Goal: Task Accomplishment & Management: Manage account settings

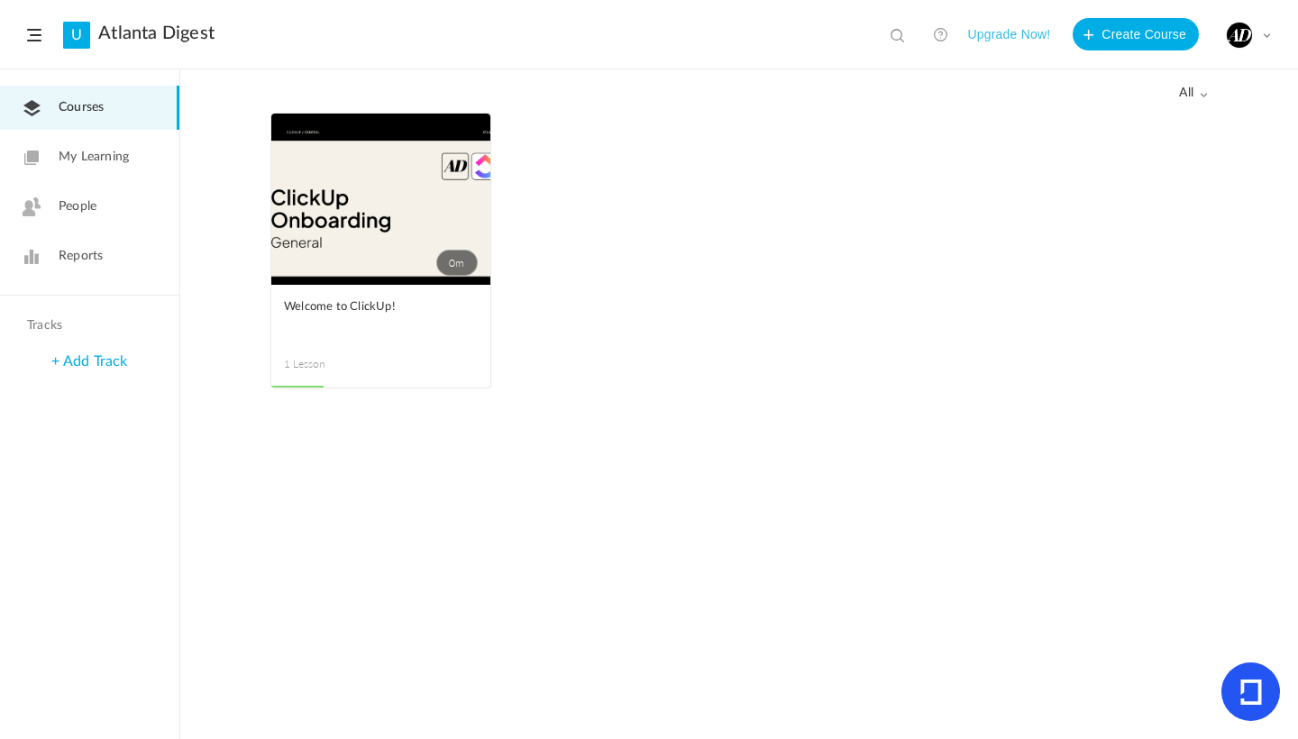
click at [124, 215] on link "People" at bounding box center [89, 207] width 179 height 44
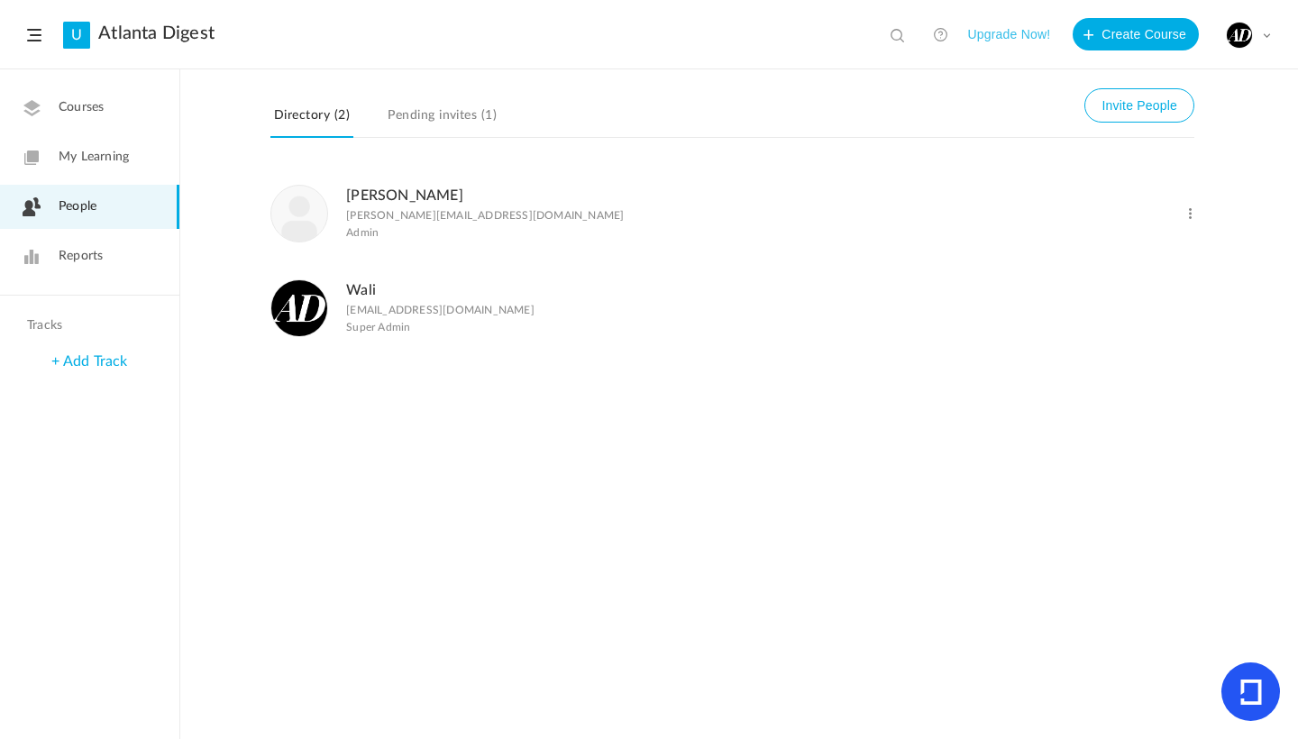
click at [1117, 105] on button "Invite People" at bounding box center [1139, 105] width 110 height 34
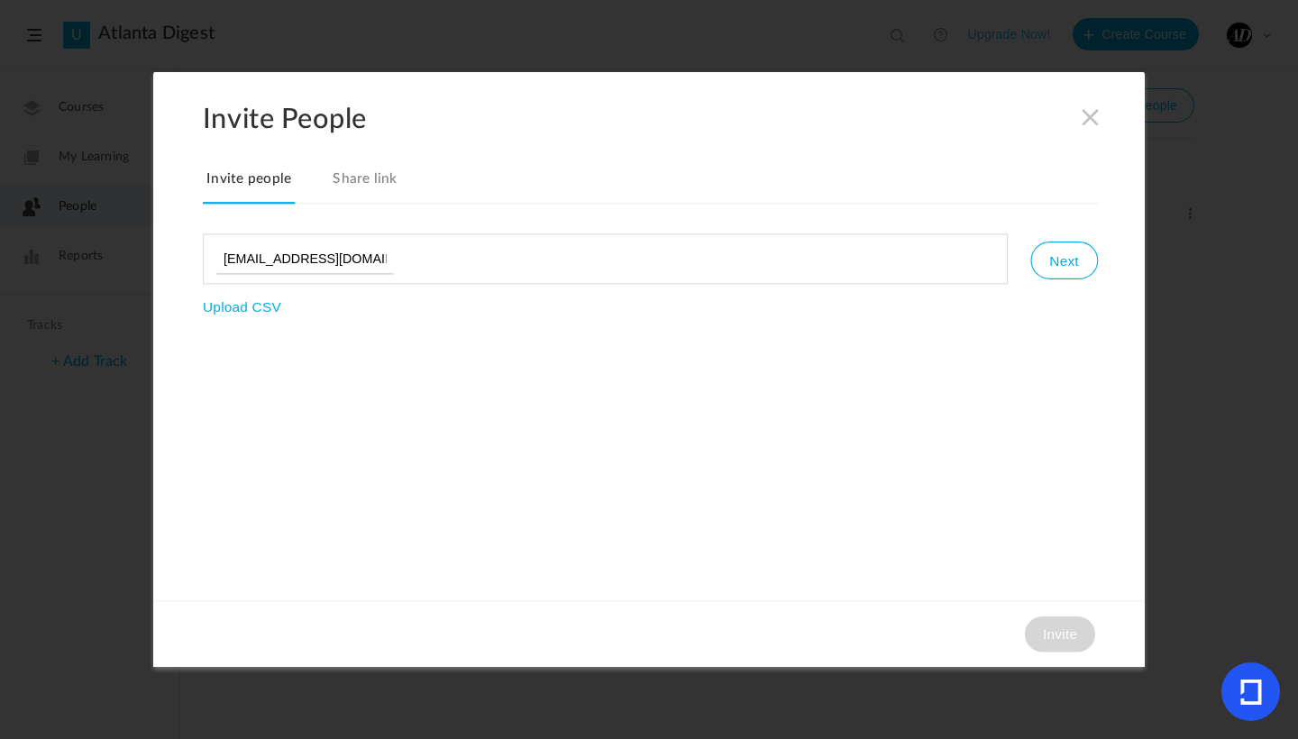
type input "[EMAIL_ADDRESS][DOMAIN_NAME]"
click at [1050, 247] on button "Next" at bounding box center [1063, 261] width 67 height 38
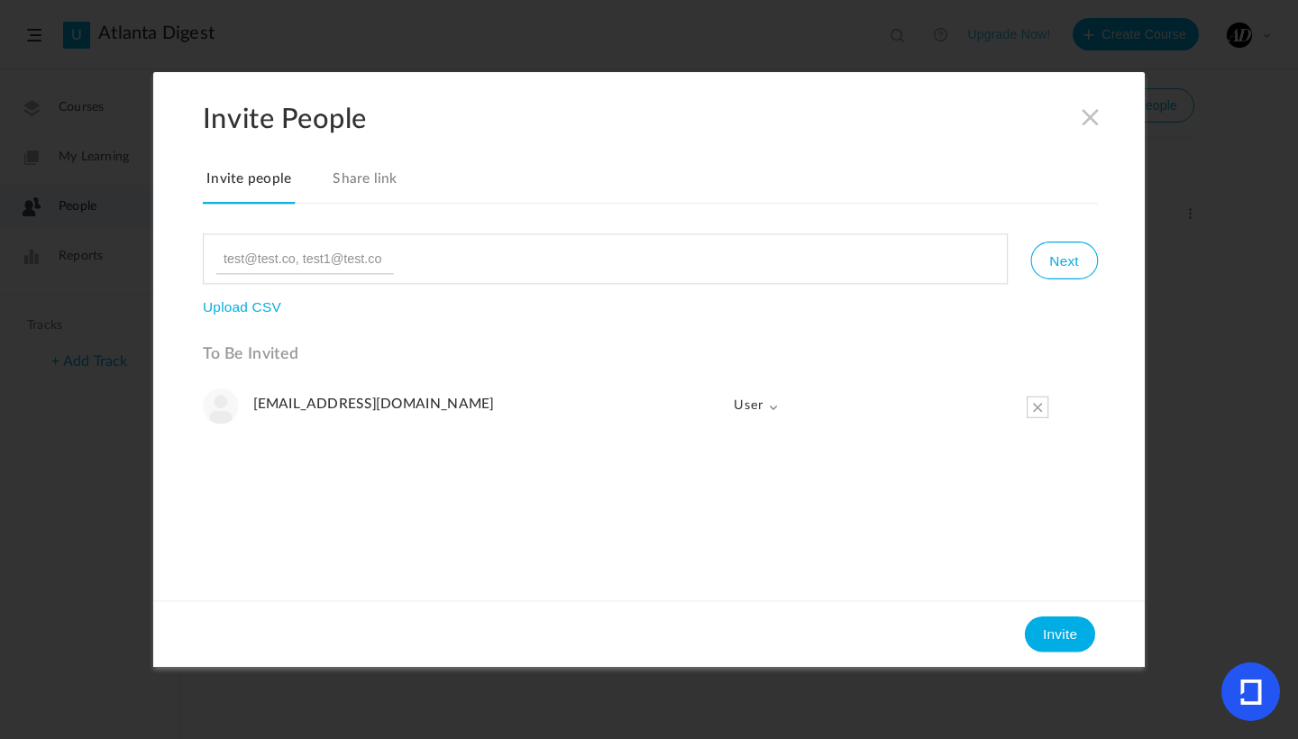
click at [780, 411] on li "[EMAIL_ADDRESS][DOMAIN_NAME] User Admin User" at bounding box center [625, 406] width 845 height 36
click at [769, 407] on span at bounding box center [774, 407] width 10 height 10
click at [733, 245] on ul at bounding box center [605, 258] width 805 height 50
click at [707, 250] on ul at bounding box center [605, 258] width 805 height 50
click at [689, 259] on ul at bounding box center [605, 258] width 805 height 50
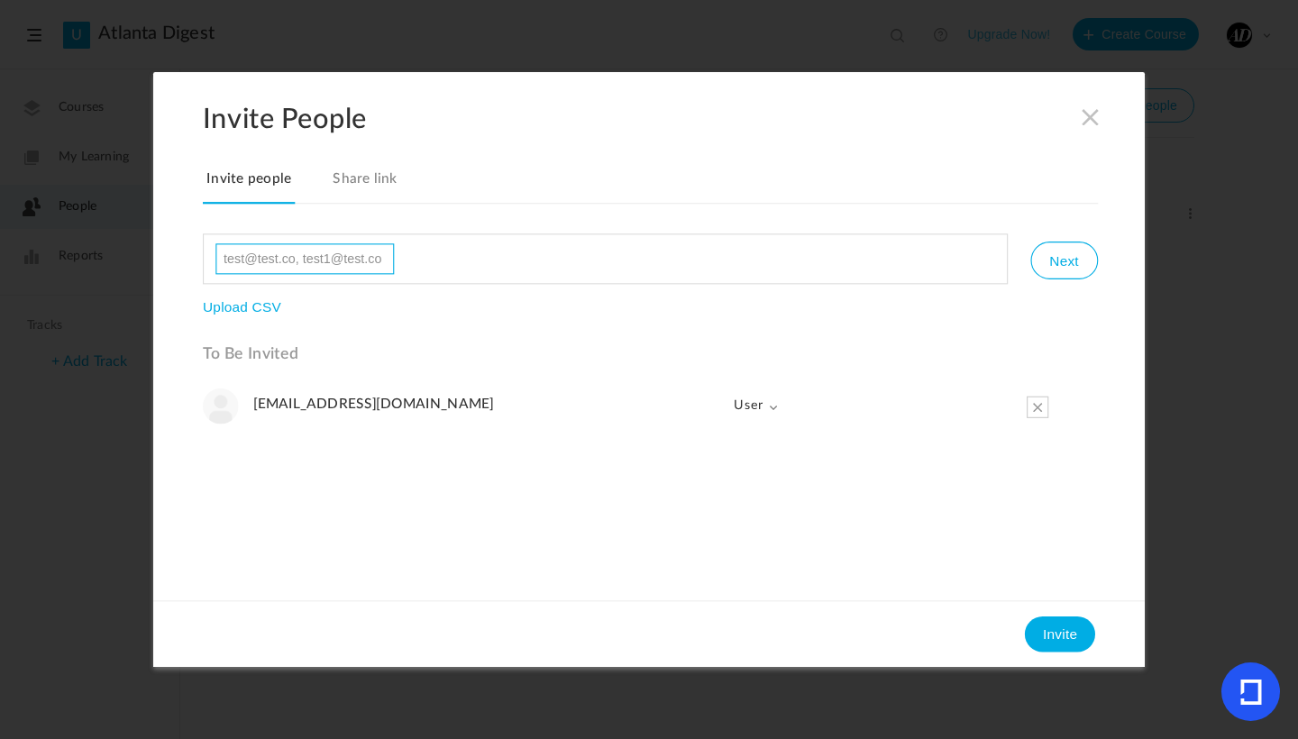
click at [315, 262] on input at bounding box center [304, 258] width 178 height 31
type input "[EMAIL_ADDRESS][DOMAIN_NAME]"
click at [1073, 276] on button "Next" at bounding box center [1063, 261] width 67 height 38
click at [374, 185] on link "Share link" at bounding box center [365, 186] width 72 height 38
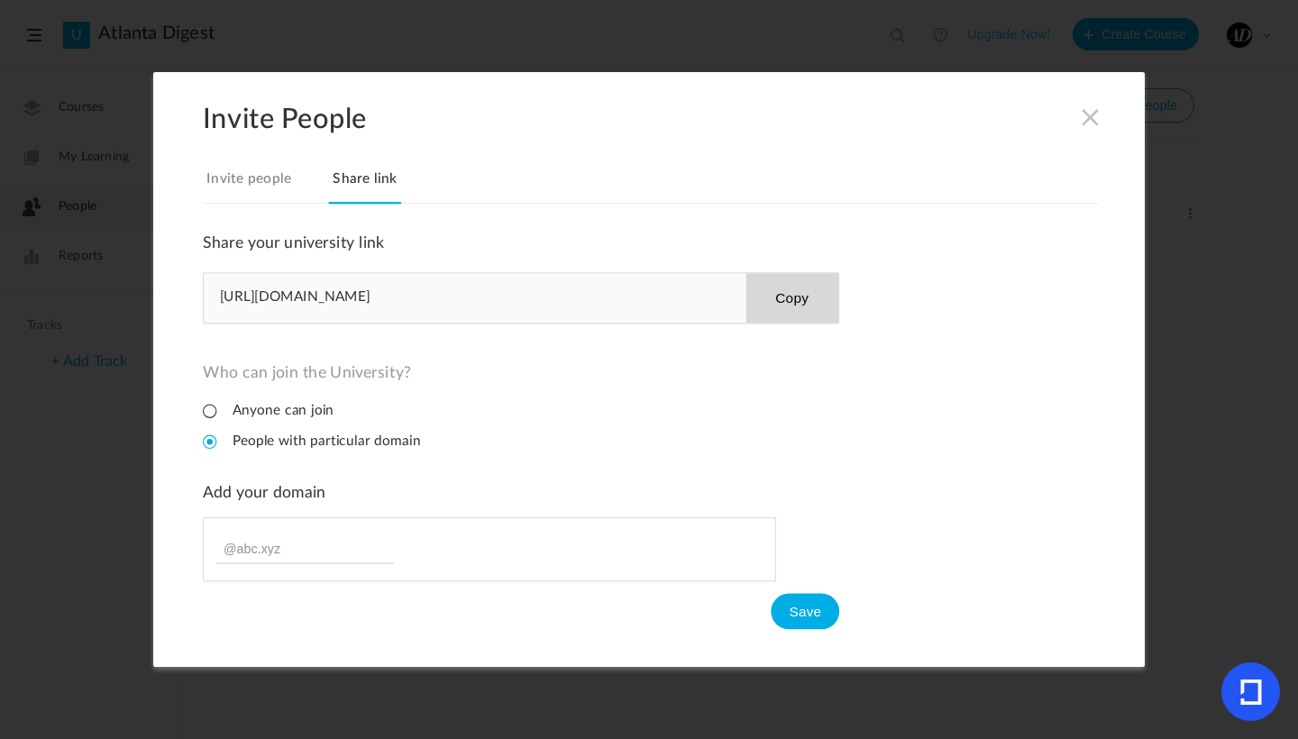
click at [257, 174] on link "Invite people" at bounding box center [249, 186] width 92 height 38
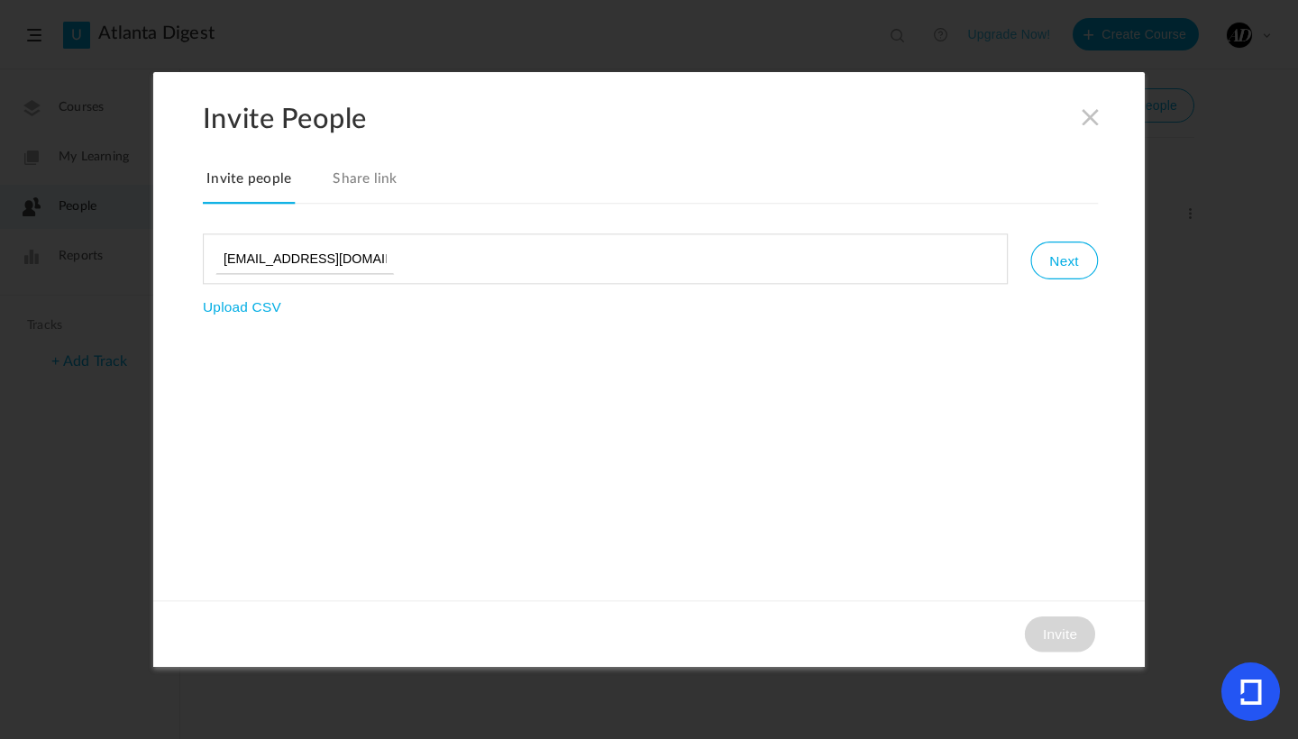
type input "[EMAIL_ADDRESS][DOMAIN_NAME]"
click at [1054, 261] on button "Next" at bounding box center [1063, 261] width 67 height 38
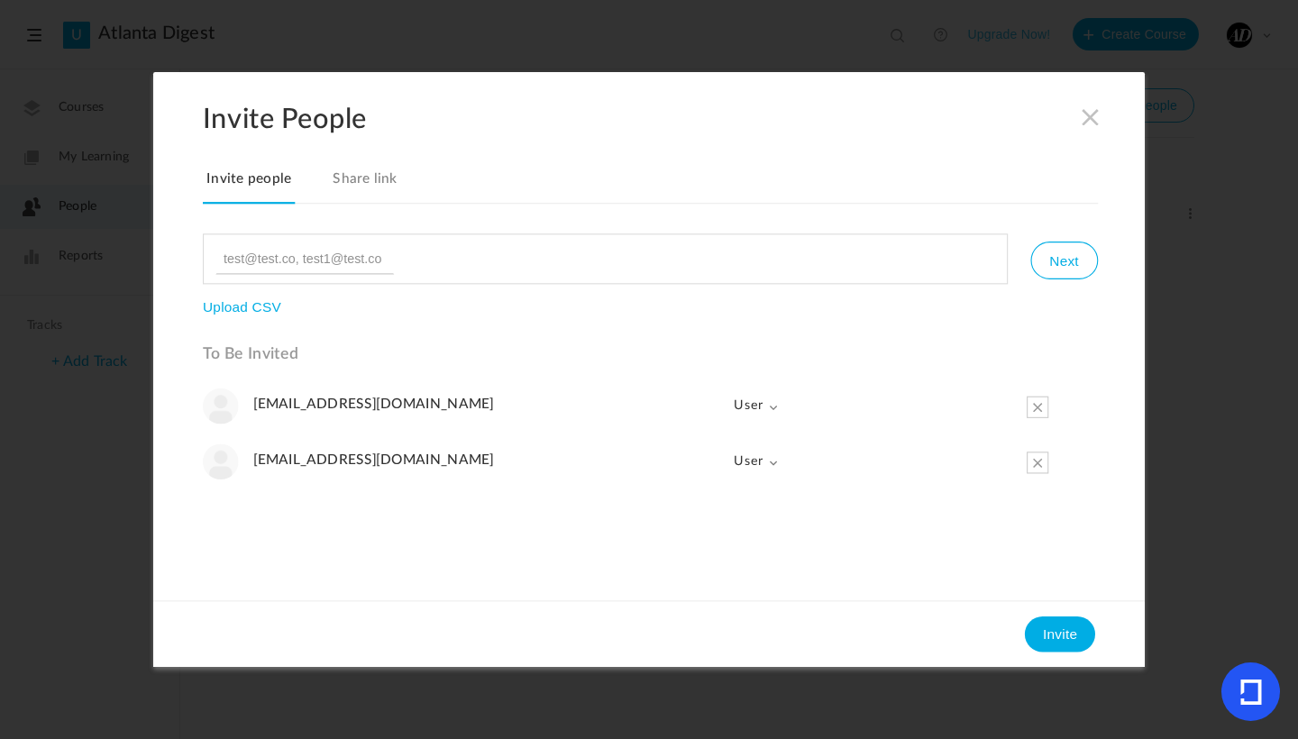
click at [1061, 640] on button "Invite" at bounding box center [1060, 634] width 70 height 36
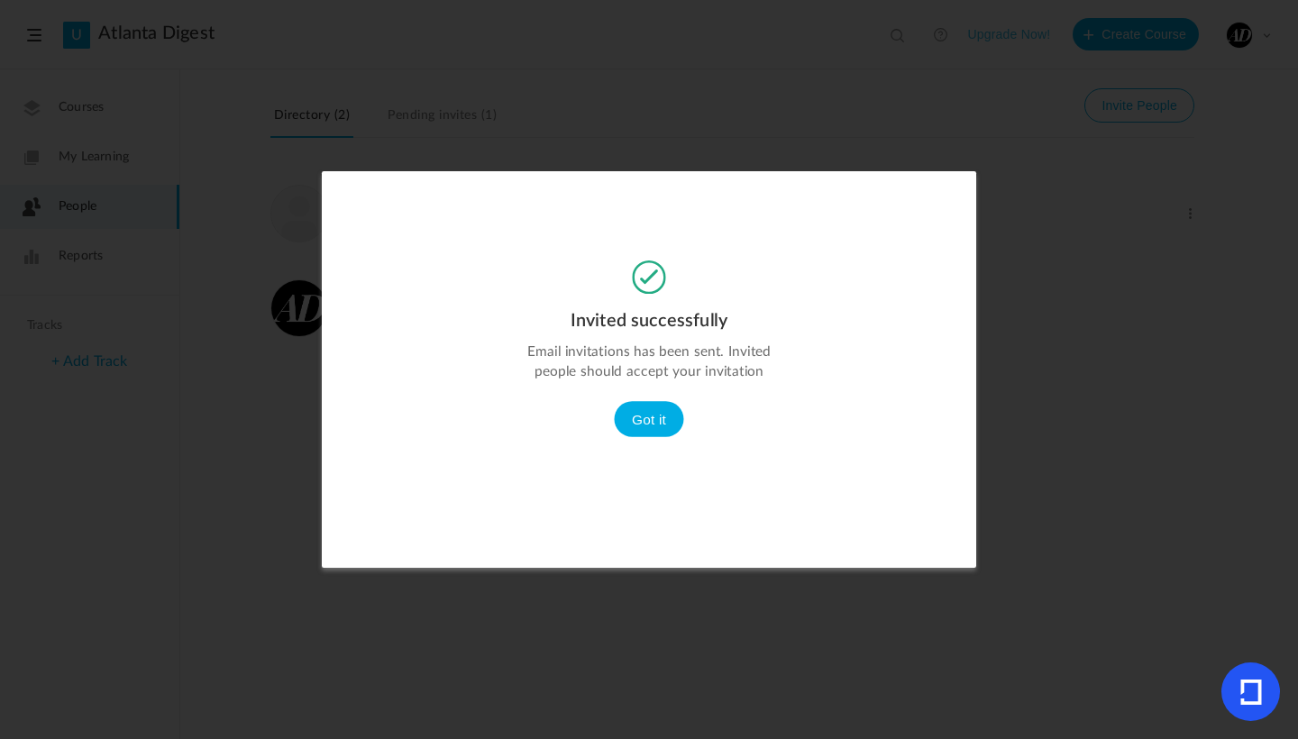
click at [657, 415] on button "Got it" at bounding box center [649, 419] width 70 height 36
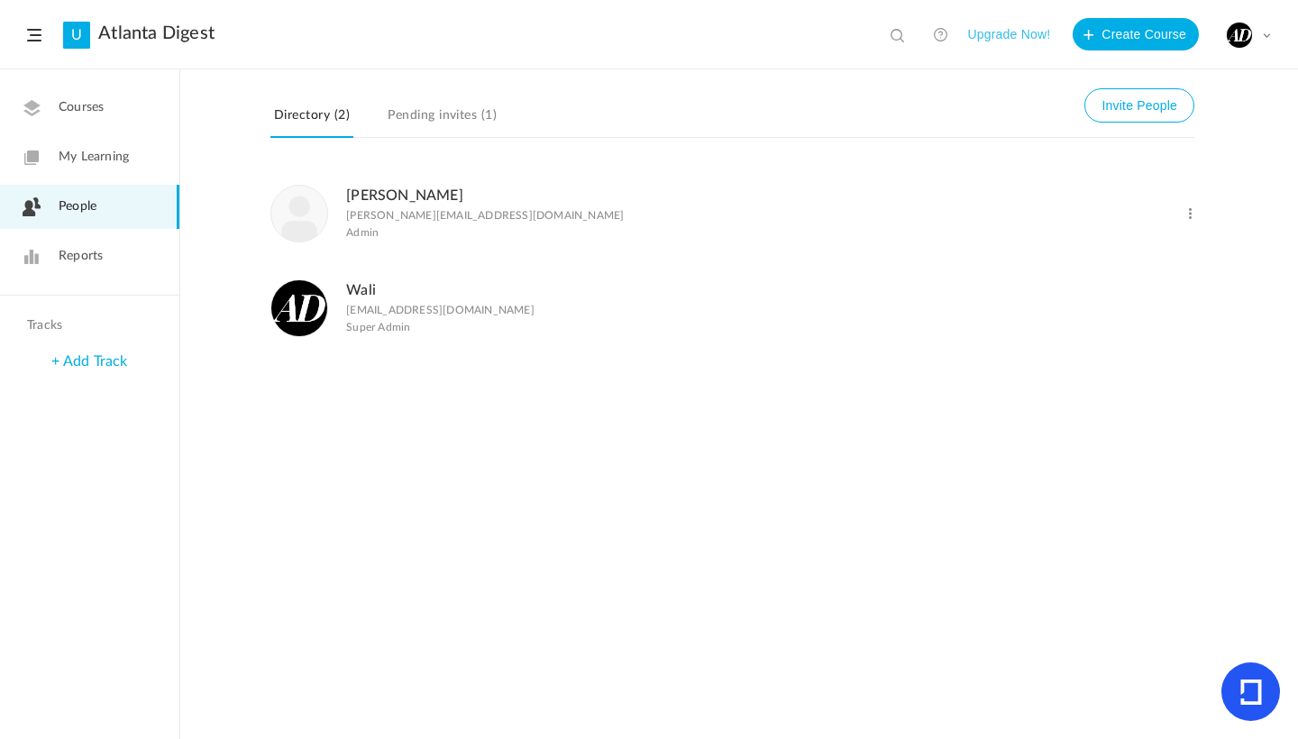
click at [1187, 224] on li "[PERSON_NAME] [PERSON_NAME][EMAIL_ADDRESS][DOMAIN_NAME] Admin Change Role Delet…" at bounding box center [732, 213] width 924 height 95
click at [1190, 215] on span at bounding box center [1189, 213] width 17 height 17
click at [1164, 253] on link "Change Role" at bounding box center [1130, 253] width 133 height 33
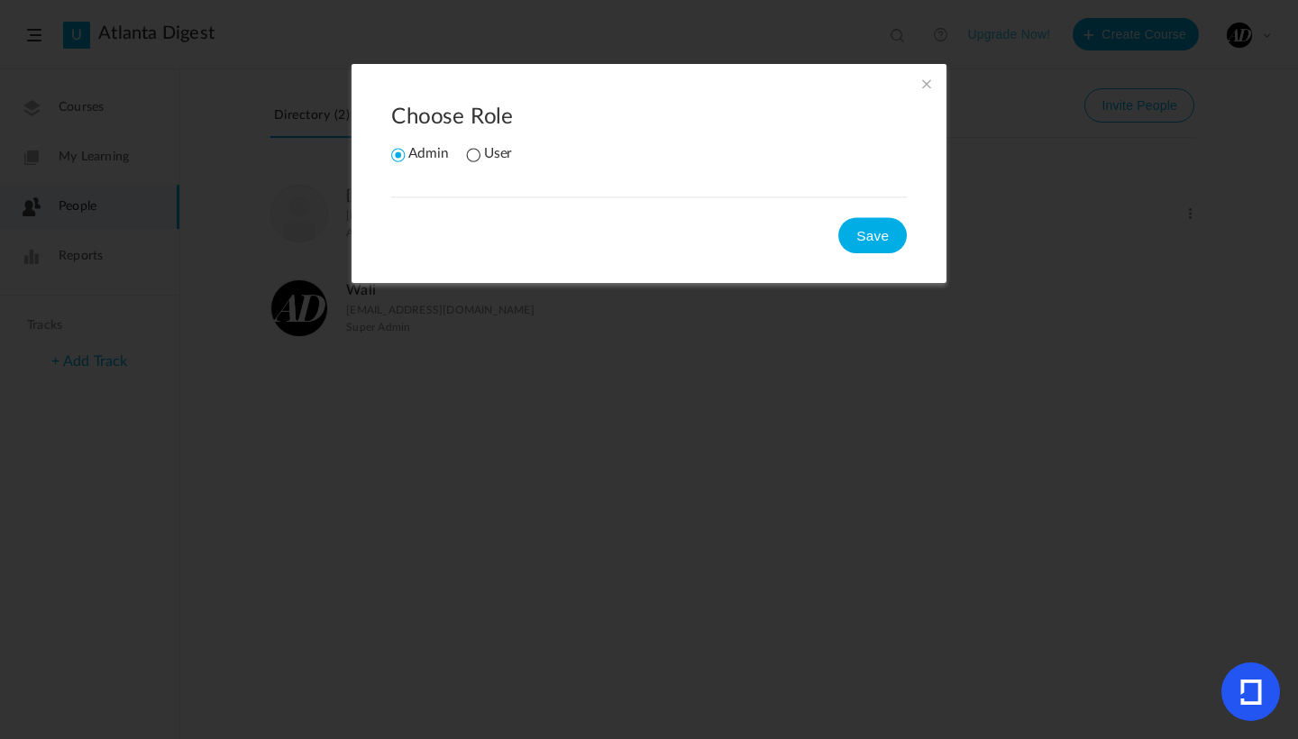
click at [478, 150] on li "User" at bounding box center [489, 154] width 45 height 17
click at [869, 241] on button "Save" at bounding box center [872, 235] width 68 height 36
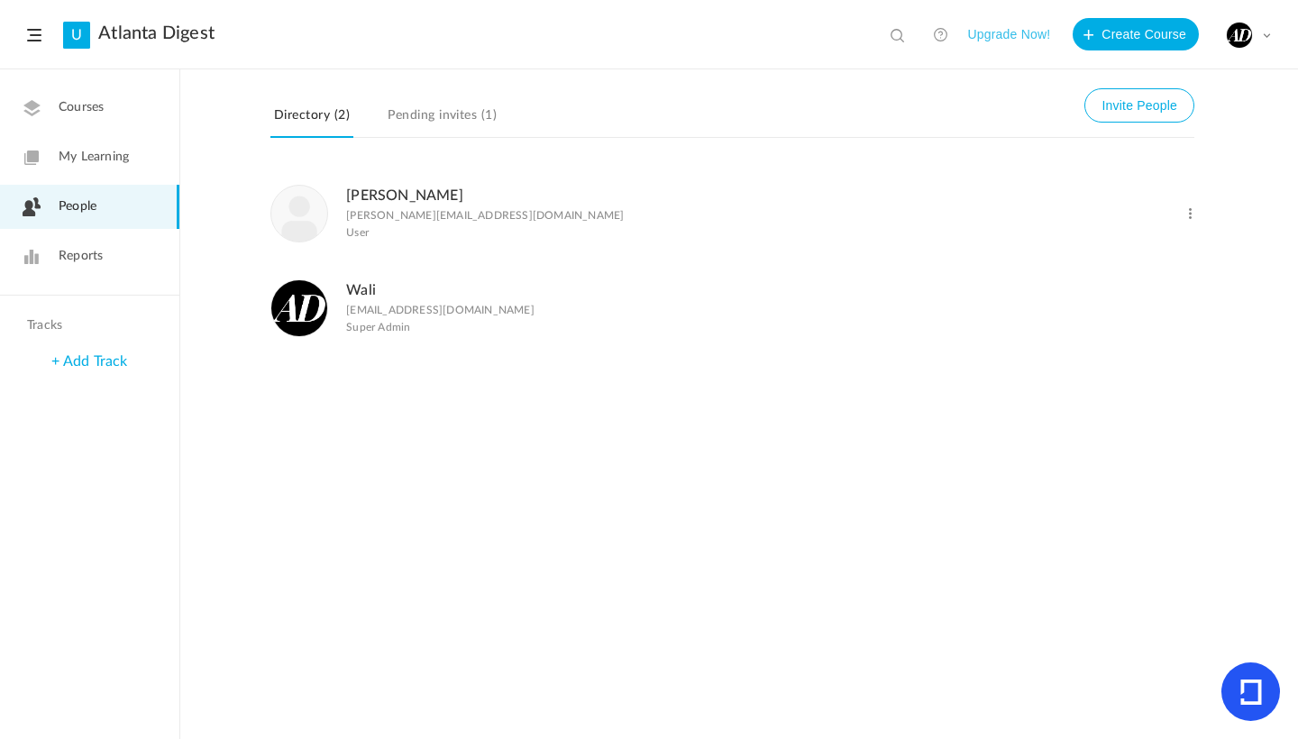
click at [87, 154] on span "My Learning" at bounding box center [94, 157] width 70 height 19
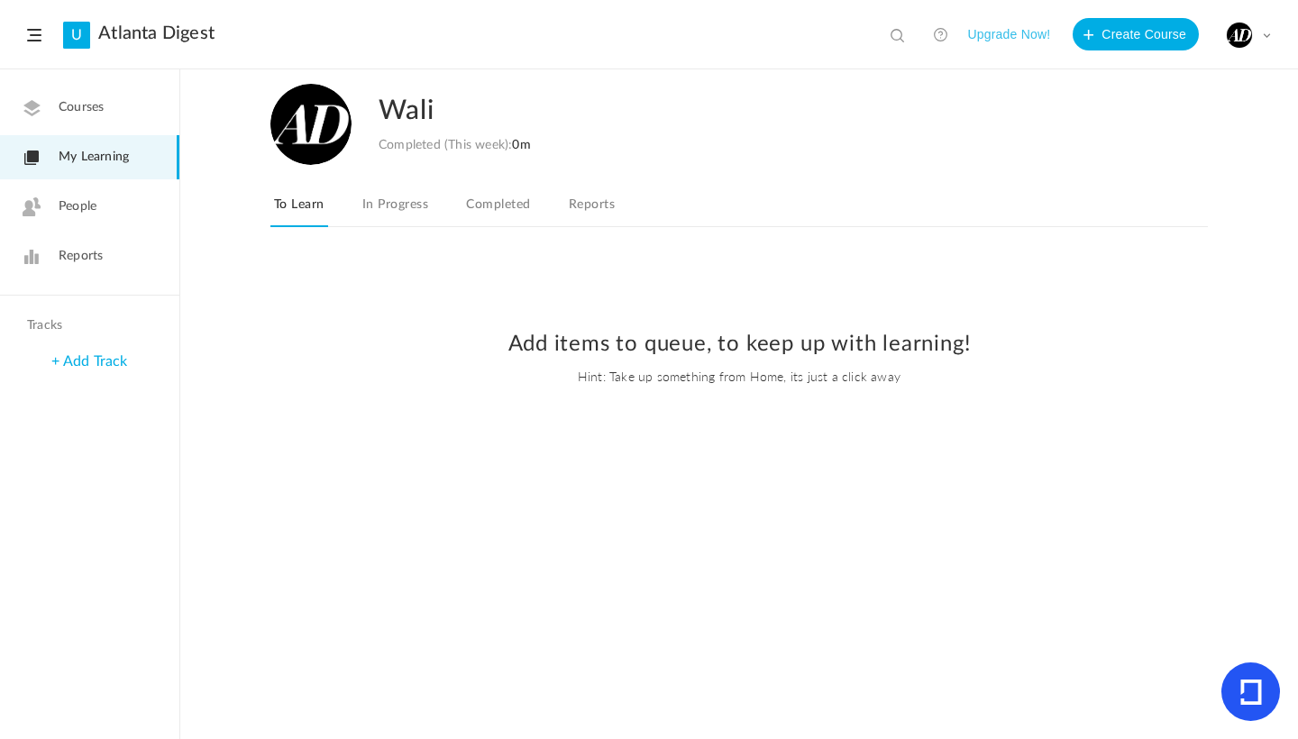
click at [100, 114] on span "Courses" at bounding box center [81, 107] width 45 height 19
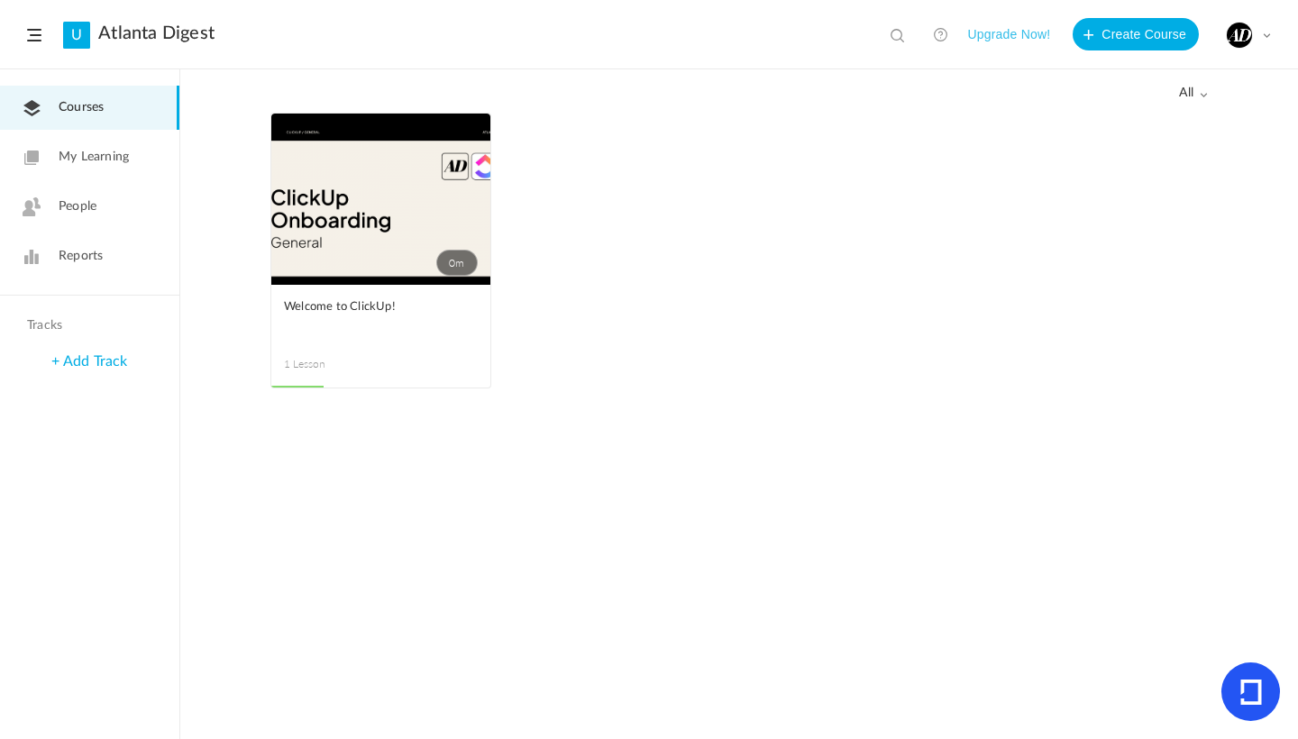
click at [0, 0] on span at bounding box center [0, 0] width 0 height 0
click at [346, 305] on span "Welcome to ClickUp!" at bounding box center [367, 307] width 167 height 20
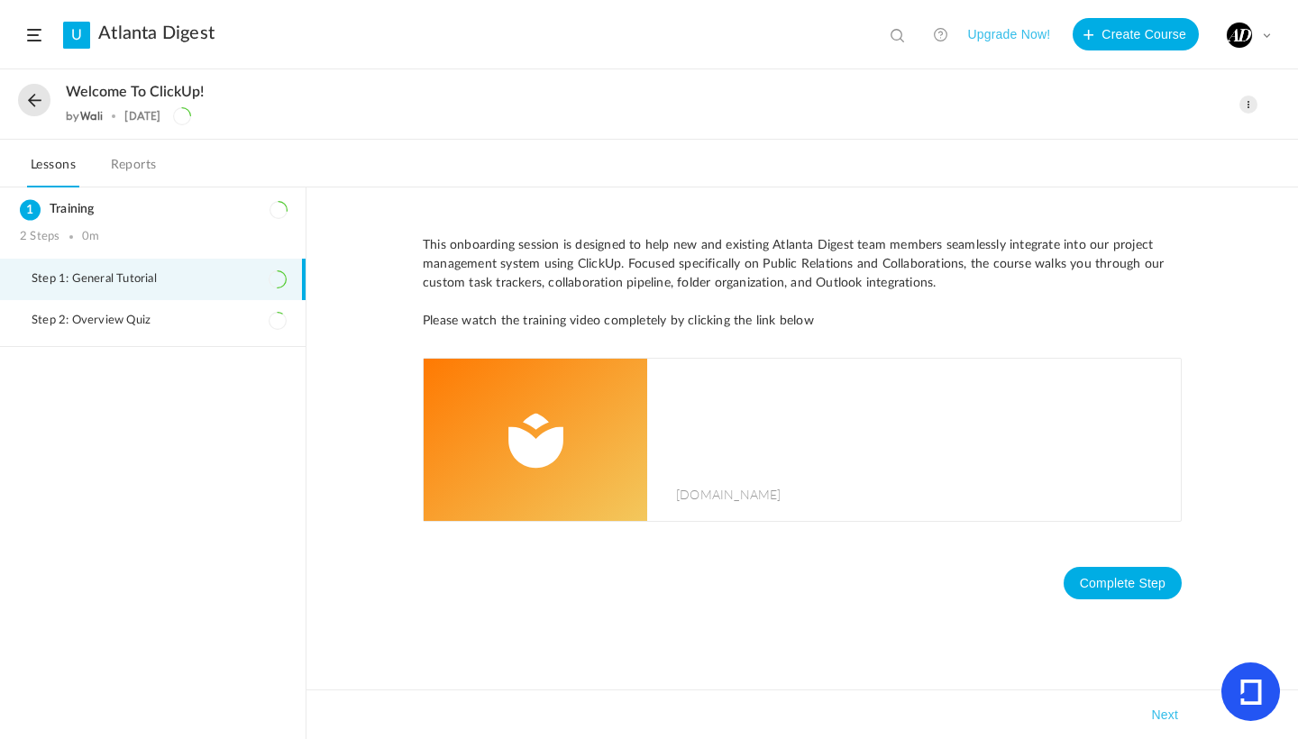
click at [1251, 104] on span at bounding box center [1248, 105] width 18 height 18
click at [504, 199] on div "This onboarding session is designed to help new and existing Atlanta Digest tea…" at bounding box center [801, 463] width 991 height 552
click at [115, 317] on span "Step 2: Overview Quiz" at bounding box center [102, 321] width 141 height 14
